Goal: Find specific page/section: Find specific page/section

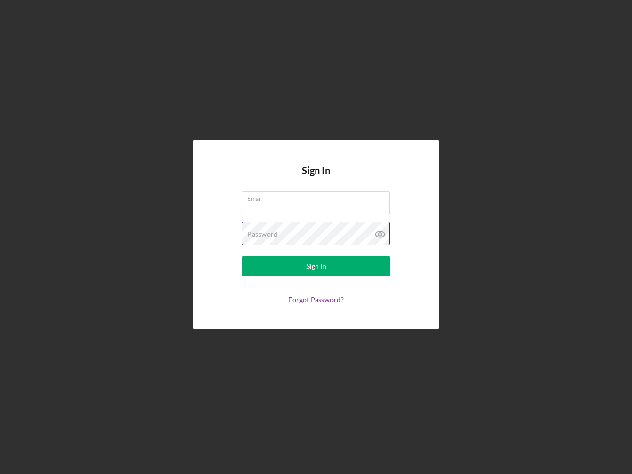
click at [316, 237] on div "Password" at bounding box center [316, 234] width 148 height 25
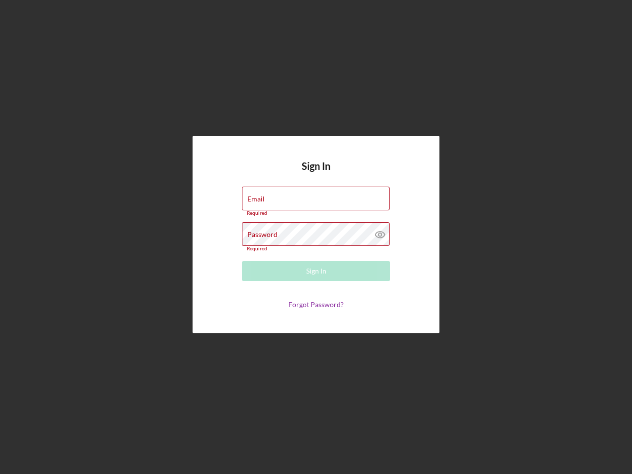
click at [380, 234] on icon at bounding box center [380, 234] width 25 height 25
